Goal: Communication & Community: Connect with others

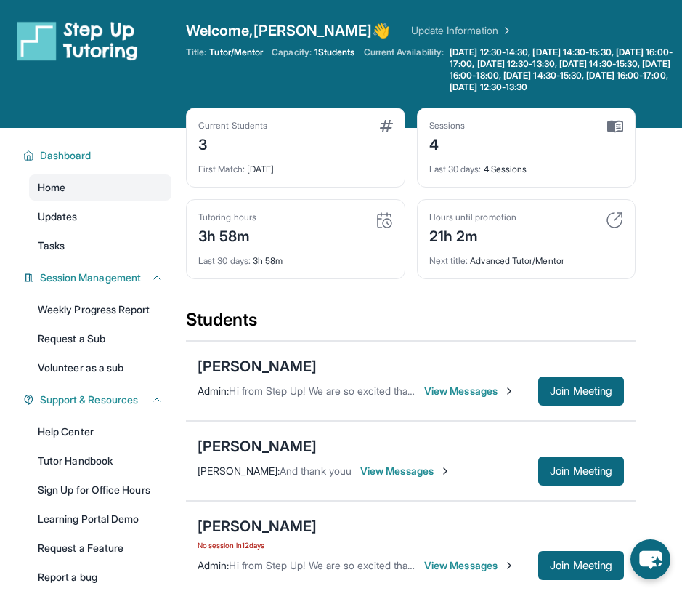
click at [372, 91] on span "Current Availability:" at bounding box center [404, 70] width 80 height 47
click at [643, 108] on div "Welcome, [PERSON_NAME] 👋 Update Information Title: Tutor/Mentor Capacity: 1 Stu…" at bounding box center [434, 63] width 496 height 87
click at [280, 376] on div "[PERSON_NAME]" at bounding box center [257, 366] width 119 height 20
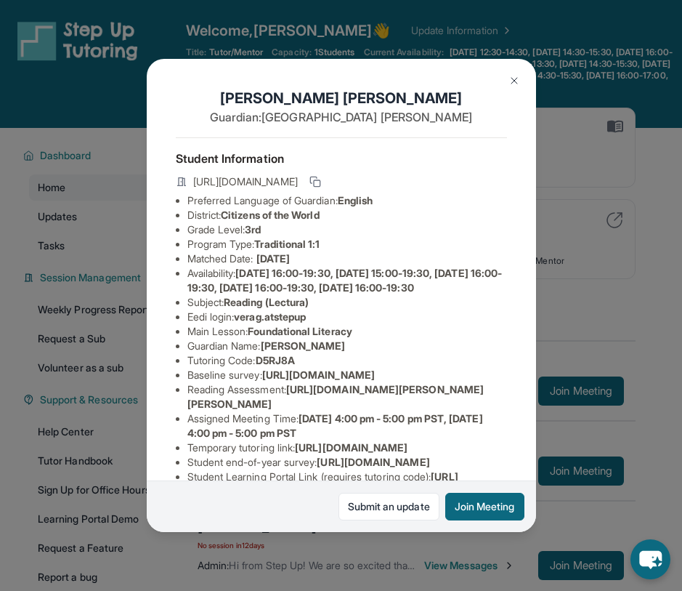
click at [613, 237] on div "[PERSON_NAME] Guardian: [PERSON_NAME] Student Information [URL][DOMAIN_NAME] Pr…" at bounding box center [341, 295] width 682 height 591
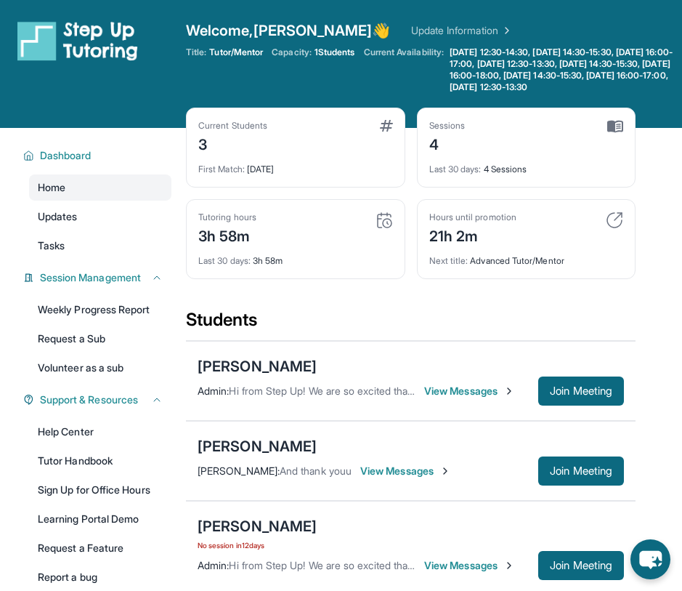
click at [489, 398] on span "View Messages" at bounding box center [469, 391] width 91 height 15
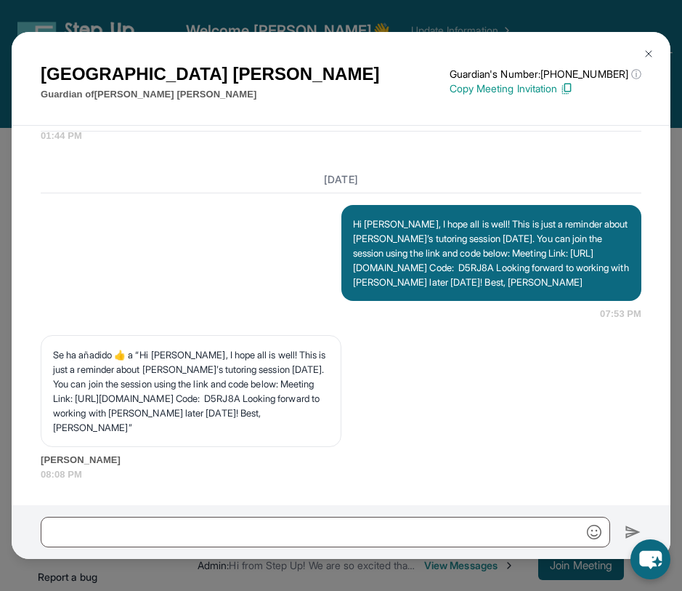
scroll to position [4291, 0]
click at [647, 52] on img at bounding box center [649, 54] width 12 height 12
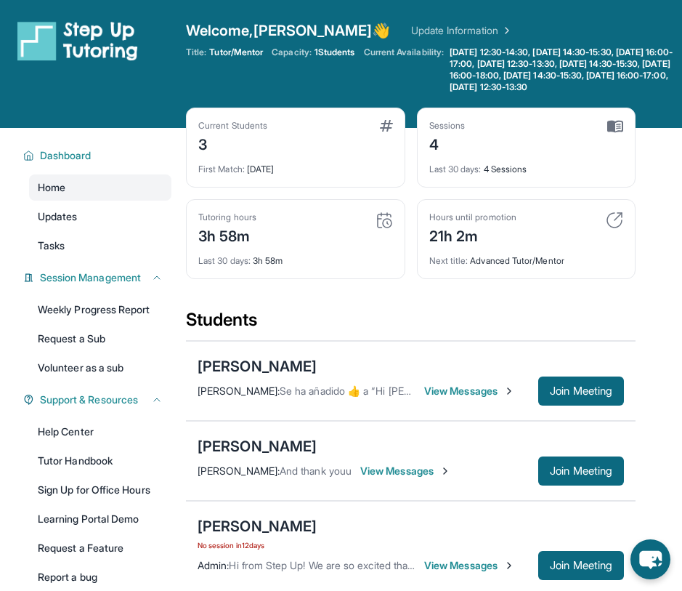
click at [413, 364] on div "[PERSON_NAME] [PERSON_NAME] :  Se ha añadido ​👍​ a “ Hi [PERSON_NAME], I hope a…" at bounding box center [411, 381] width 450 height 80
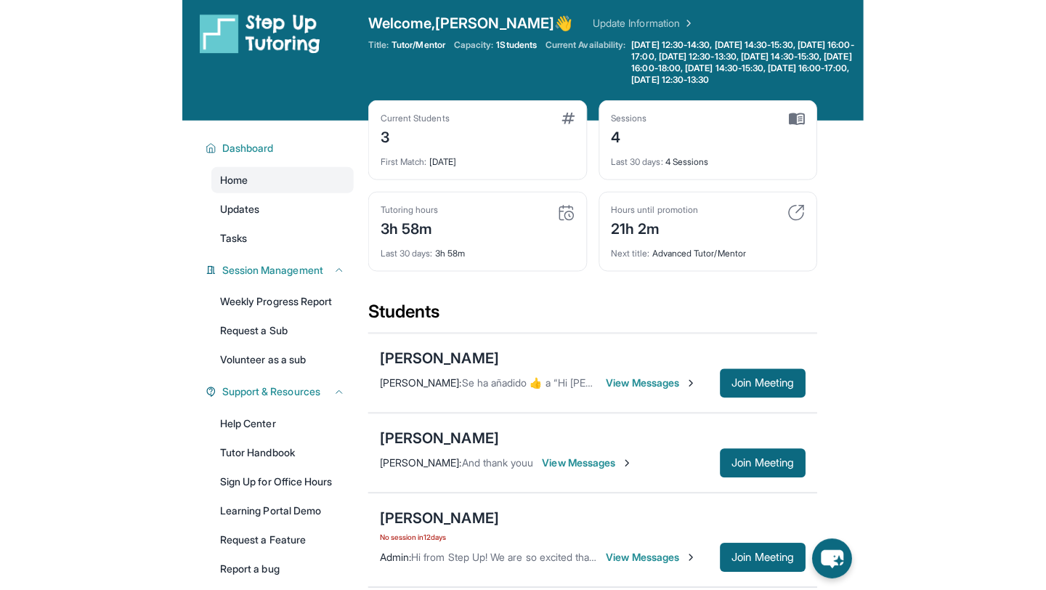
scroll to position [0, 0]
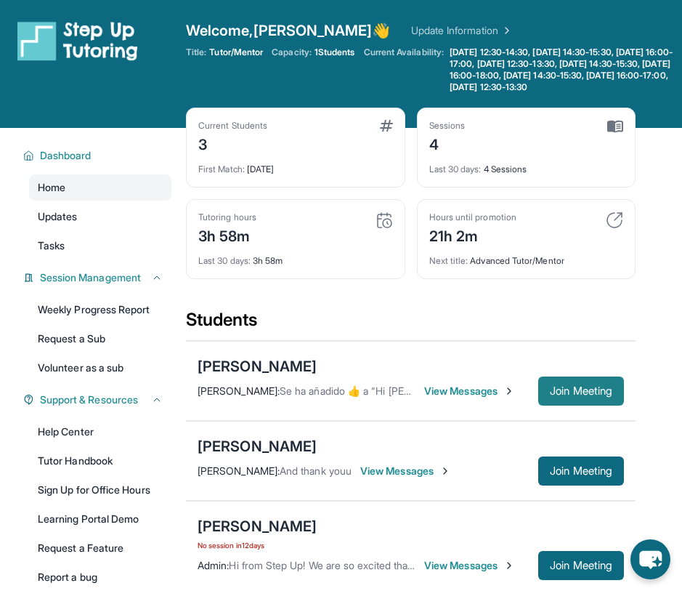
click at [567, 395] on span "Join Meeting" at bounding box center [581, 391] width 62 height 9
